Goal: Task Accomplishment & Management: Manage account settings

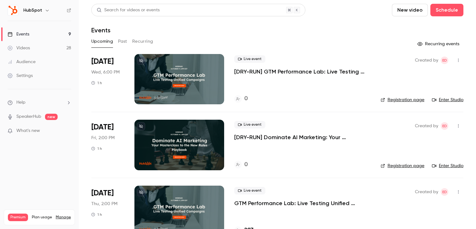
click at [123, 42] on button "Past" at bounding box center [122, 41] width 9 height 10
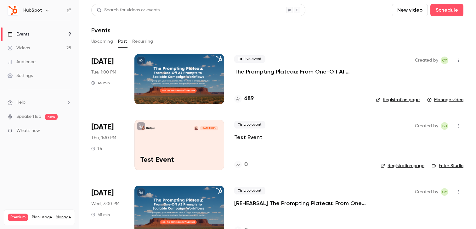
click at [268, 73] on p "The Prompting Plateau: From One-Off AI Prompts to Scalable Campaign Workflows" at bounding box center [300, 72] width 132 height 8
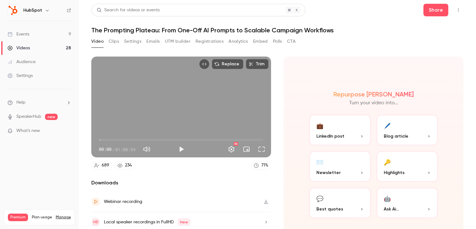
click at [114, 43] on button "Clips" at bounding box center [114, 41] width 10 height 10
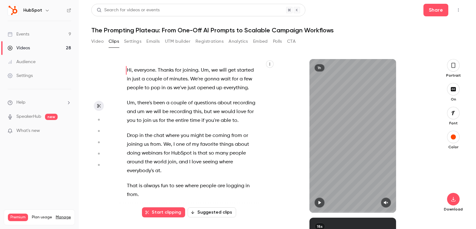
click at [217, 214] on button "Suggested clips" at bounding box center [212, 213] width 48 height 10
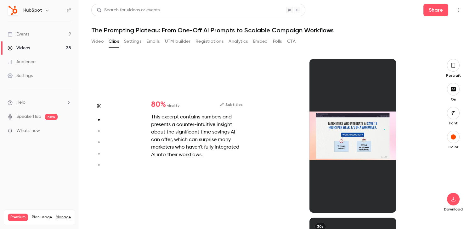
scroll to position [159, 0]
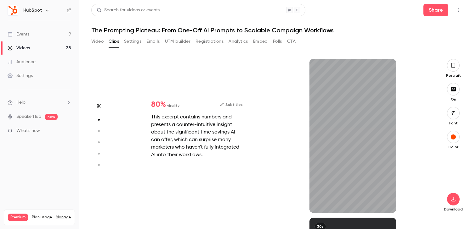
click at [95, 129] on button "button" at bounding box center [99, 131] width 10 height 10
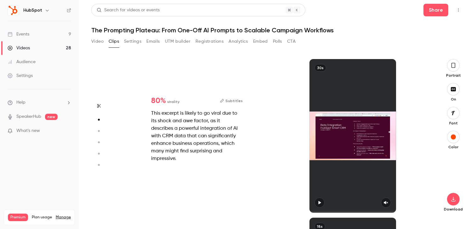
type input "*"
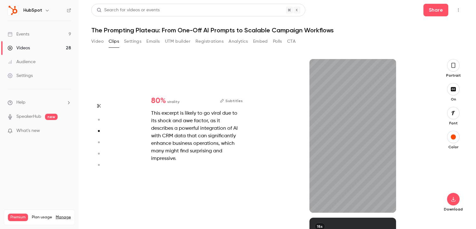
scroll to position [318, 0]
click at [99, 145] on button "button" at bounding box center [99, 142] width 10 height 10
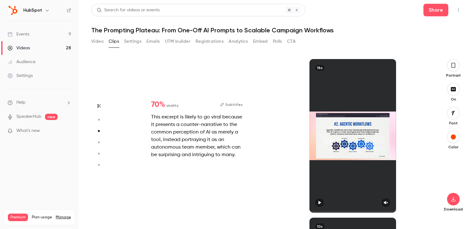
type input "*"
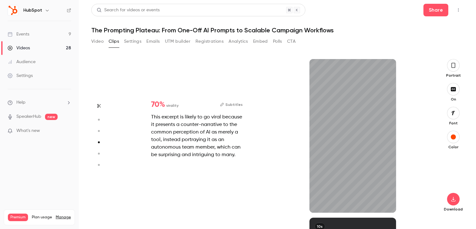
scroll to position [477, 0]
click at [99, 154] on circle "button" at bounding box center [99, 154] width 2 height 2
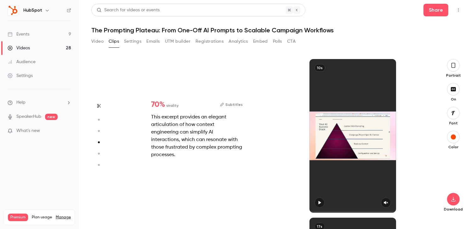
type input "*"
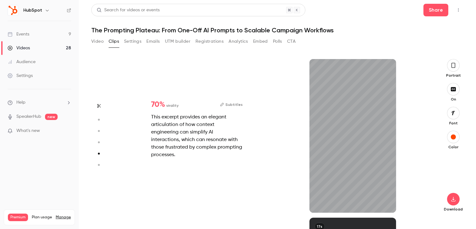
scroll to position [636, 0]
click at [100, 165] on icon "button" at bounding box center [99, 165] width 6 height 4
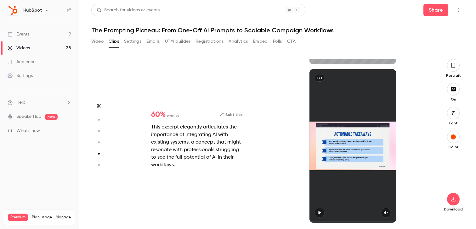
type input "*"
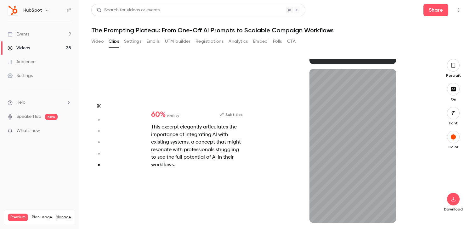
scroll to position [784, 0]
click at [101, 122] on button "button" at bounding box center [99, 120] width 10 height 10
type input "*"
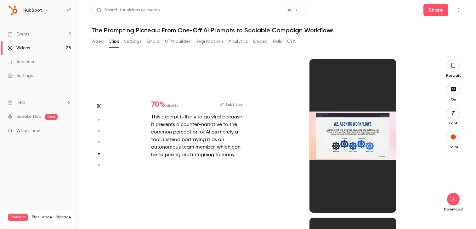
type input "*"
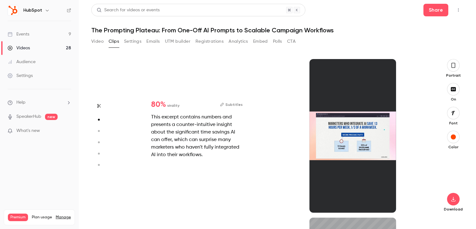
scroll to position [159, 0]
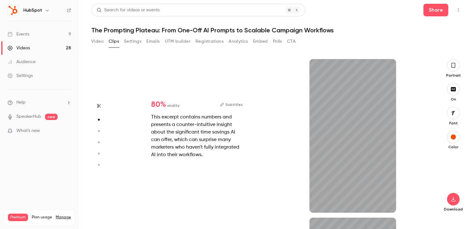
type input "***"
click at [102, 40] on button "Video" at bounding box center [97, 41] width 12 height 10
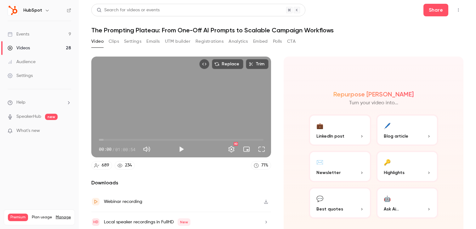
click at [42, 46] on link "Videos 28" at bounding box center [39, 48] width 79 height 14
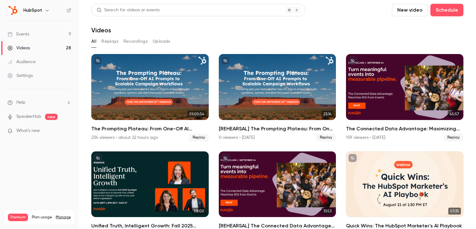
click at [51, 33] on link "Events 9" at bounding box center [39, 34] width 79 height 14
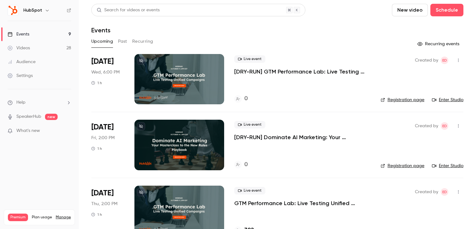
click at [124, 43] on button "Past" at bounding box center [122, 41] width 9 height 10
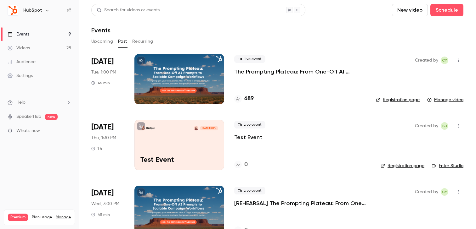
click at [265, 73] on p "The Prompting Plateau: From One-Off AI Prompts to Scalable Campaign Workflows" at bounding box center [300, 72] width 132 height 8
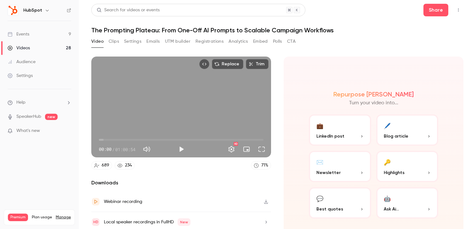
click at [114, 41] on button "Clips" at bounding box center [114, 41] width 10 height 10
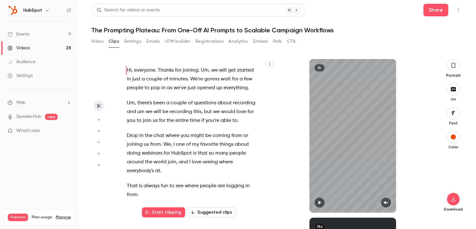
click at [213, 212] on button "Suggested clips" at bounding box center [212, 213] width 48 height 10
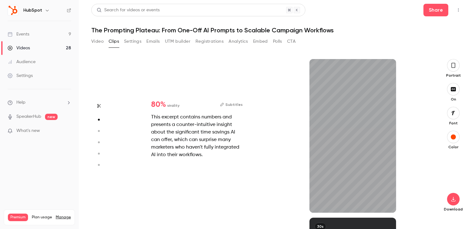
scroll to position [159, 0]
type input "***"
click at [48, 32] on link "Events 9" at bounding box center [39, 34] width 79 height 14
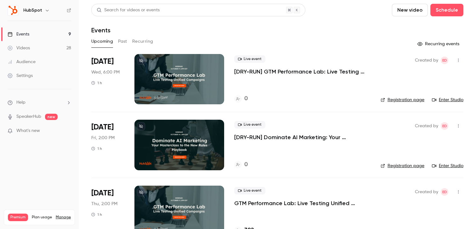
click at [29, 78] on div "Settings" at bounding box center [20, 76] width 25 height 6
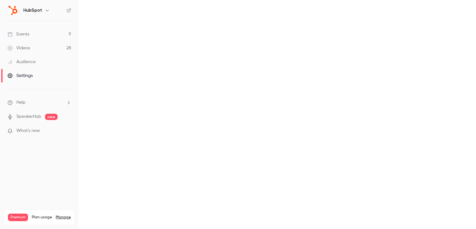
scroll to position [11, 0]
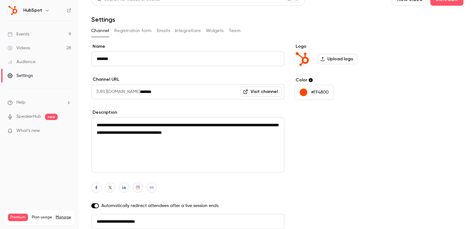
click at [236, 33] on button "Team" at bounding box center [235, 31] width 12 height 10
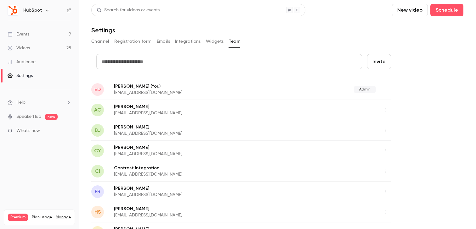
click at [172, 65] on input "text" at bounding box center [229, 61] width 266 height 15
click at [104, 61] on input "**********" at bounding box center [229, 61] width 266 height 15
click at [154, 61] on input "**********" at bounding box center [229, 61] width 266 height 15
type input "**********"
click at [376, 61] on button "Invite" at bounding box center [379, 61] width 24 height 15
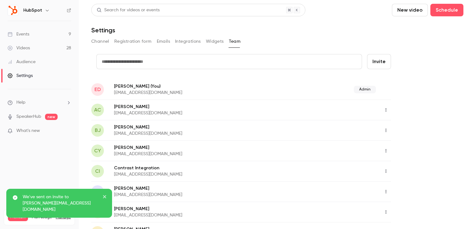
click at [40, 51] on link "Videos 28" at bounding box center [39, 48] width 79 height 14
